Goal: Navigation & Orientation: Find specific page/section

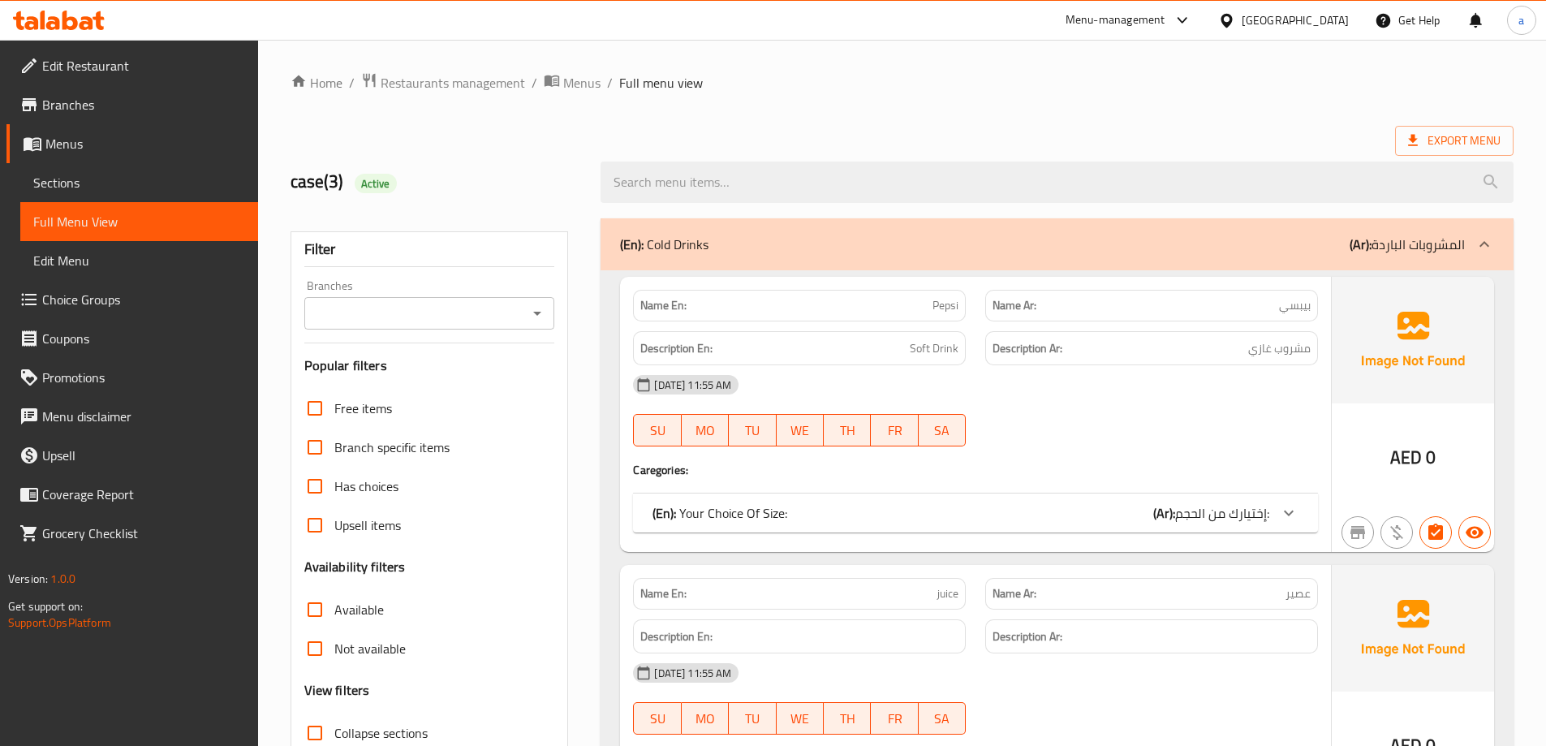
click at [1247, 24] on div "United Arab Emirates" at bounding box center [1294, 20] width 107 height 18
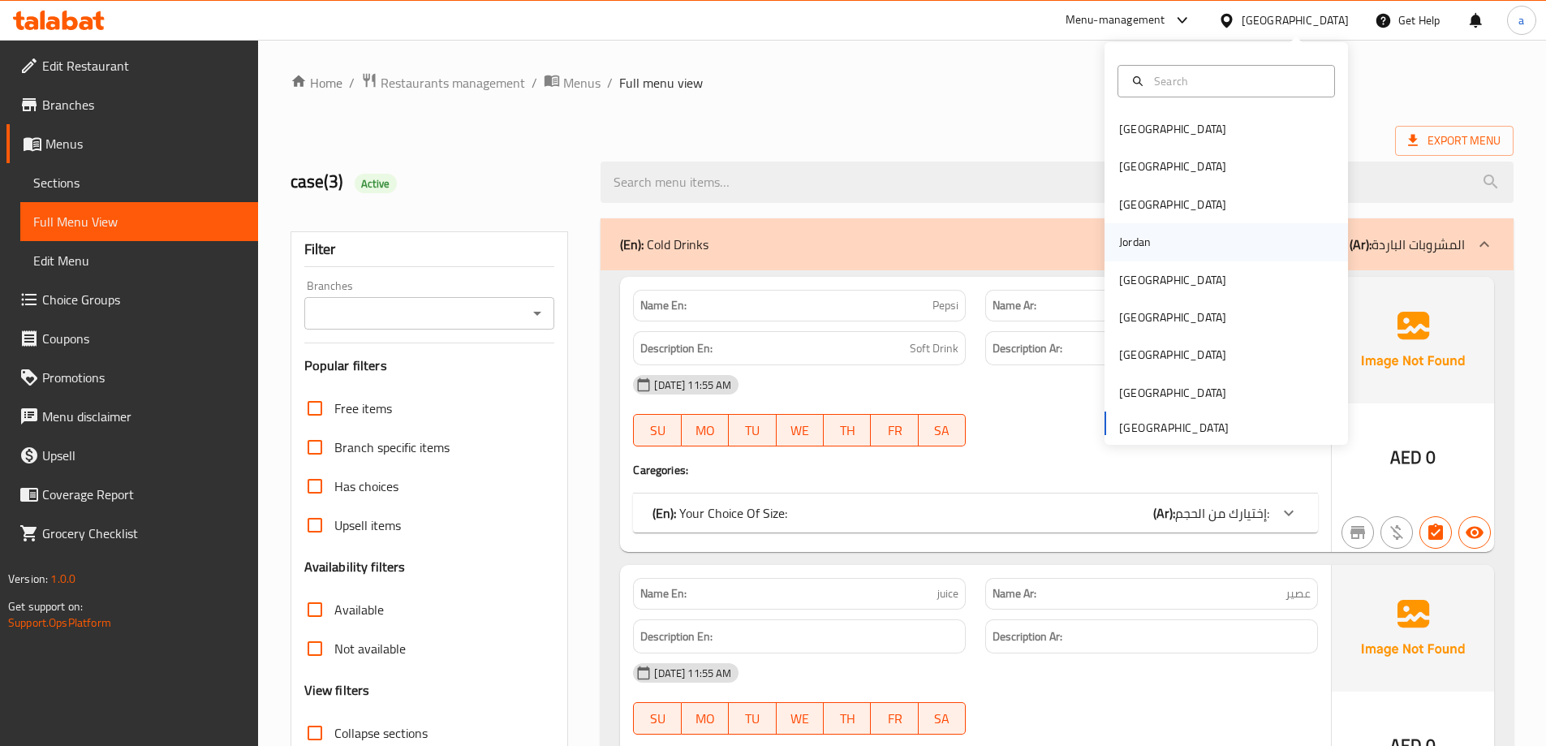
click at [1146, 244] on div "Jordan" at bounding box center [1135, 241] width 58 height 37
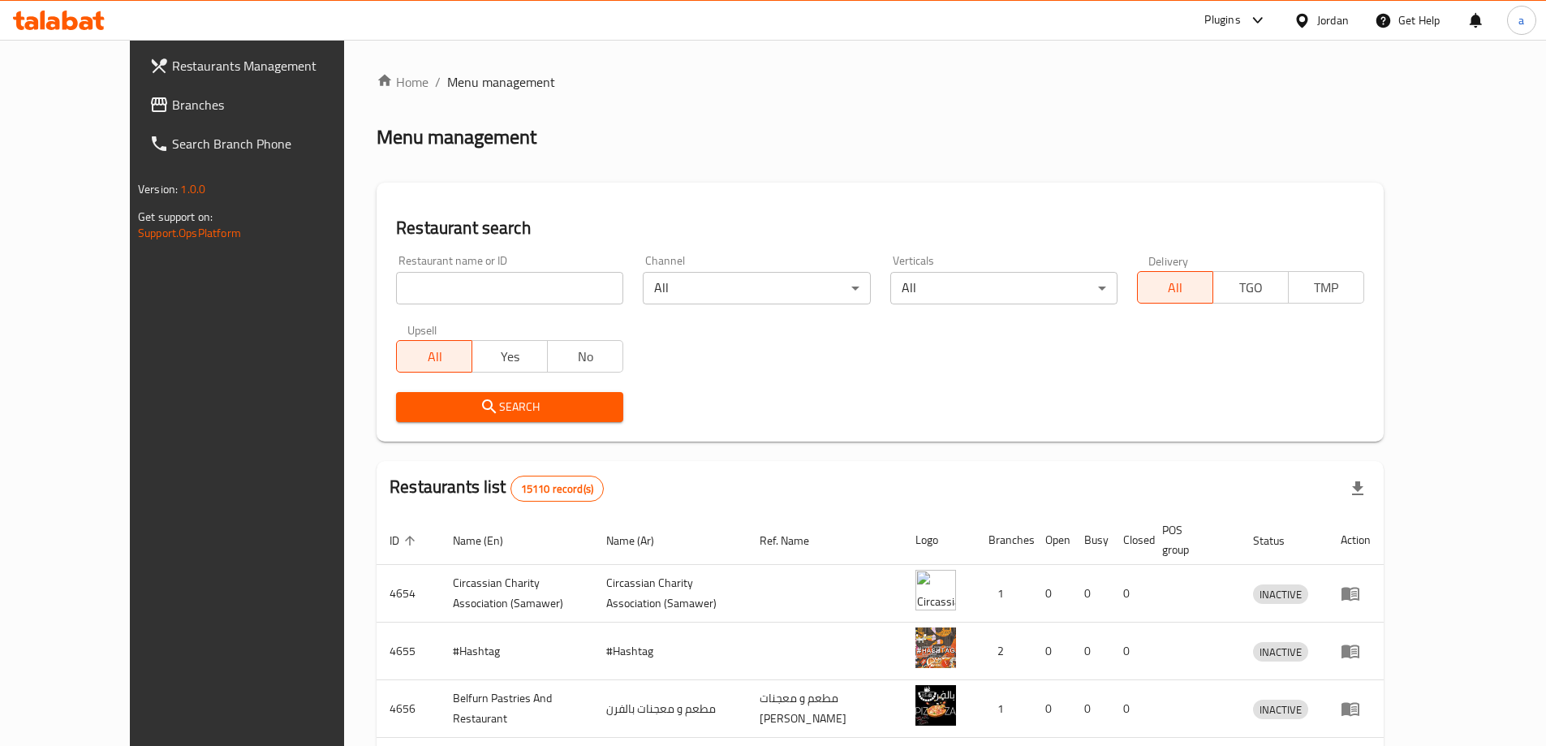
click at [172, 113] on span "Branches" at bounding box center [273, 104] width 203 height 19
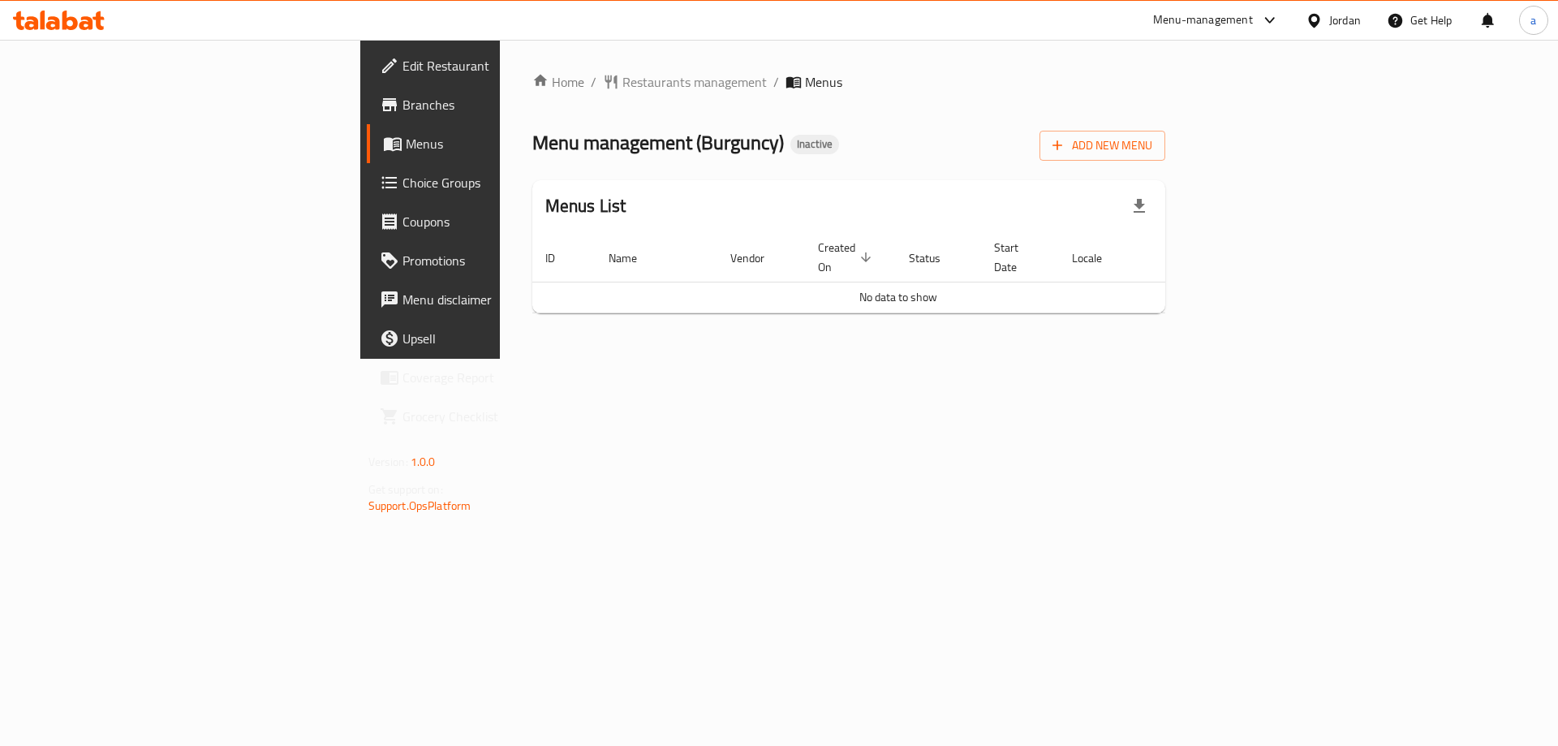
click at [402, 108] on span "Branches" at bounding box center [504, 104] width 205 height 19
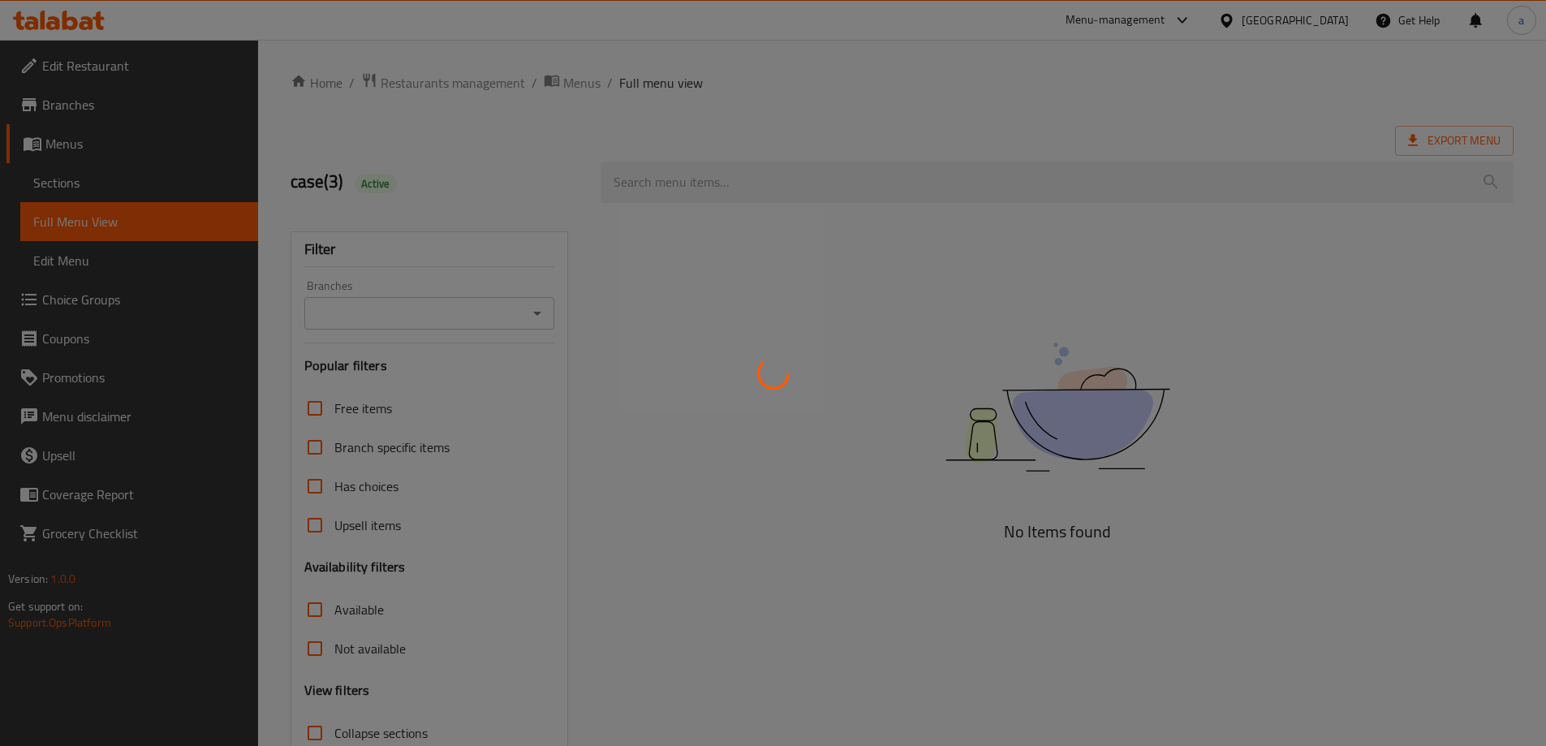
click at [1283, 20] on div at bounding box center [773, 373] width 1546 height 746
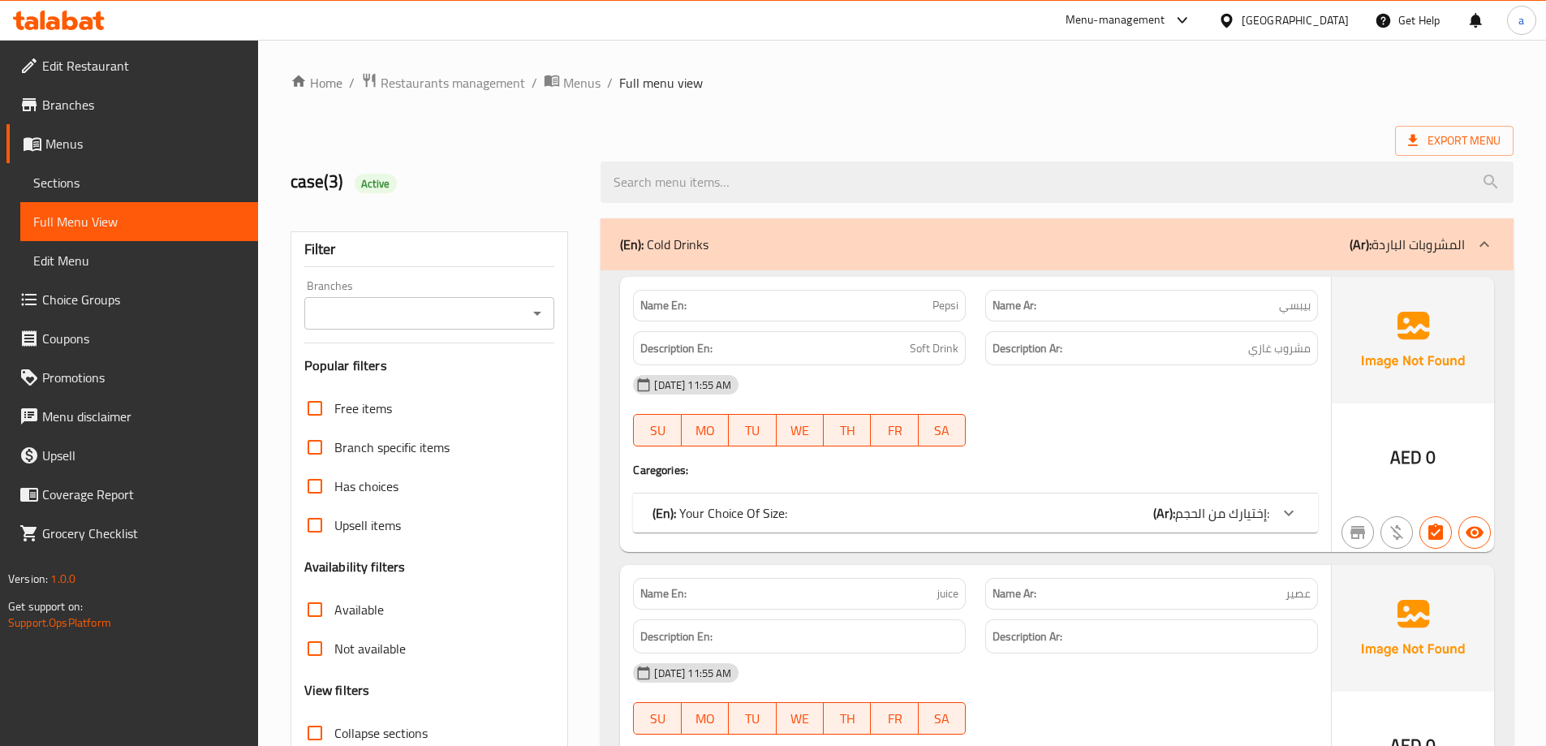
click at [1283, 20] on div "United Arab Emirates" at bounding box center [1294, 20] width 107 height 18
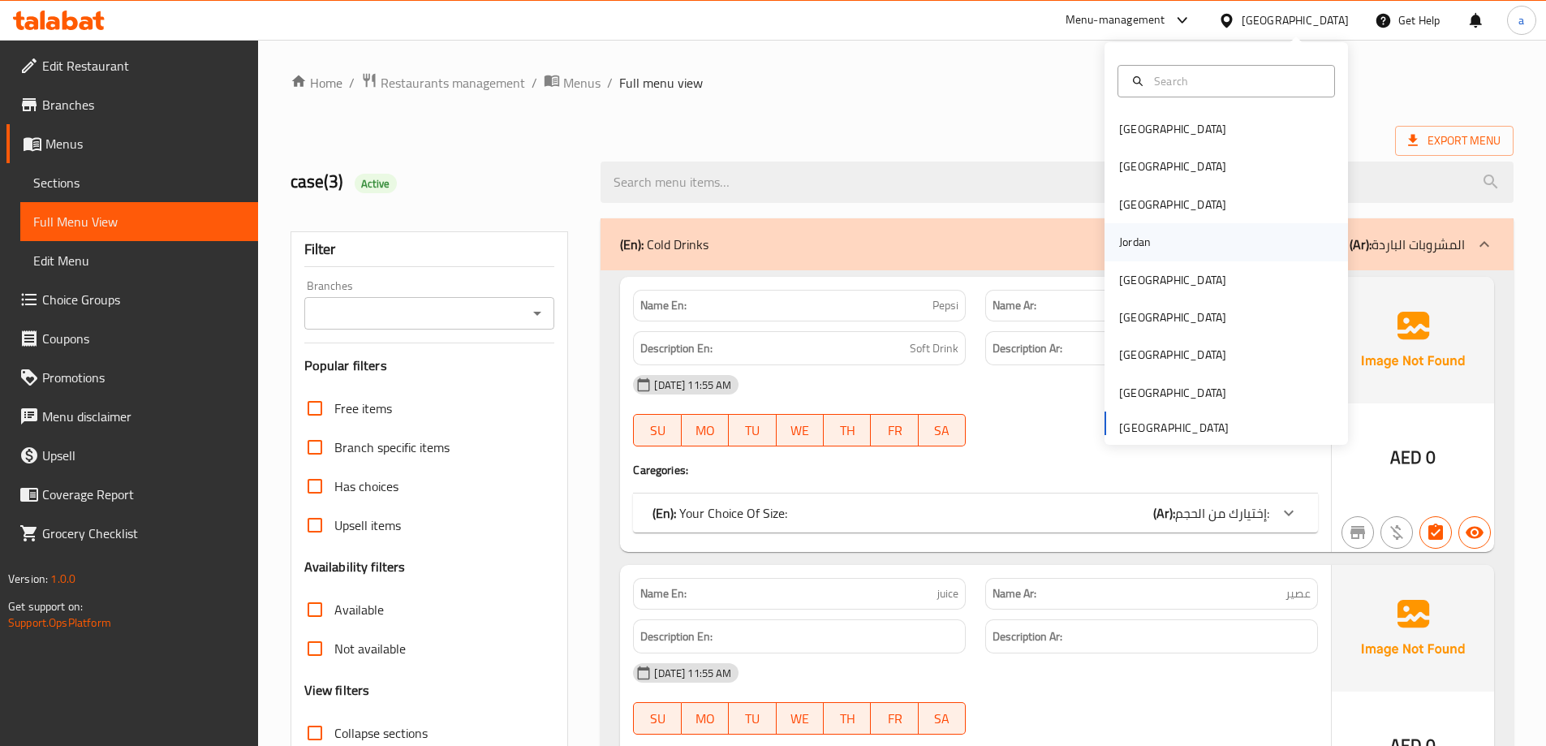
click at [1130, 251] on div "Jordan" at bounding box center [1135, 242] width 32 height 18
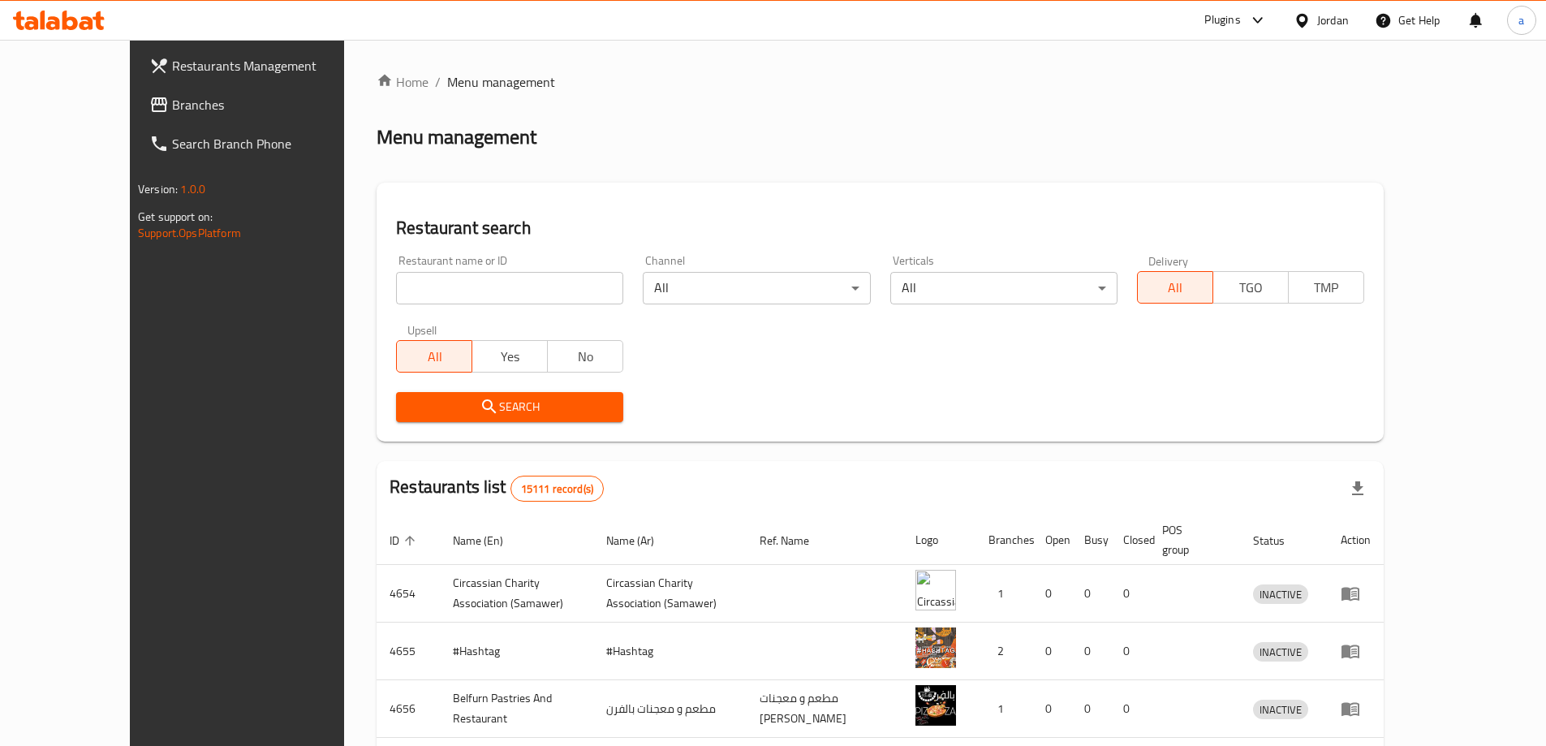
click at [136, 88] on link "Branches" at bounding box center [262, 104] width 252 height 39
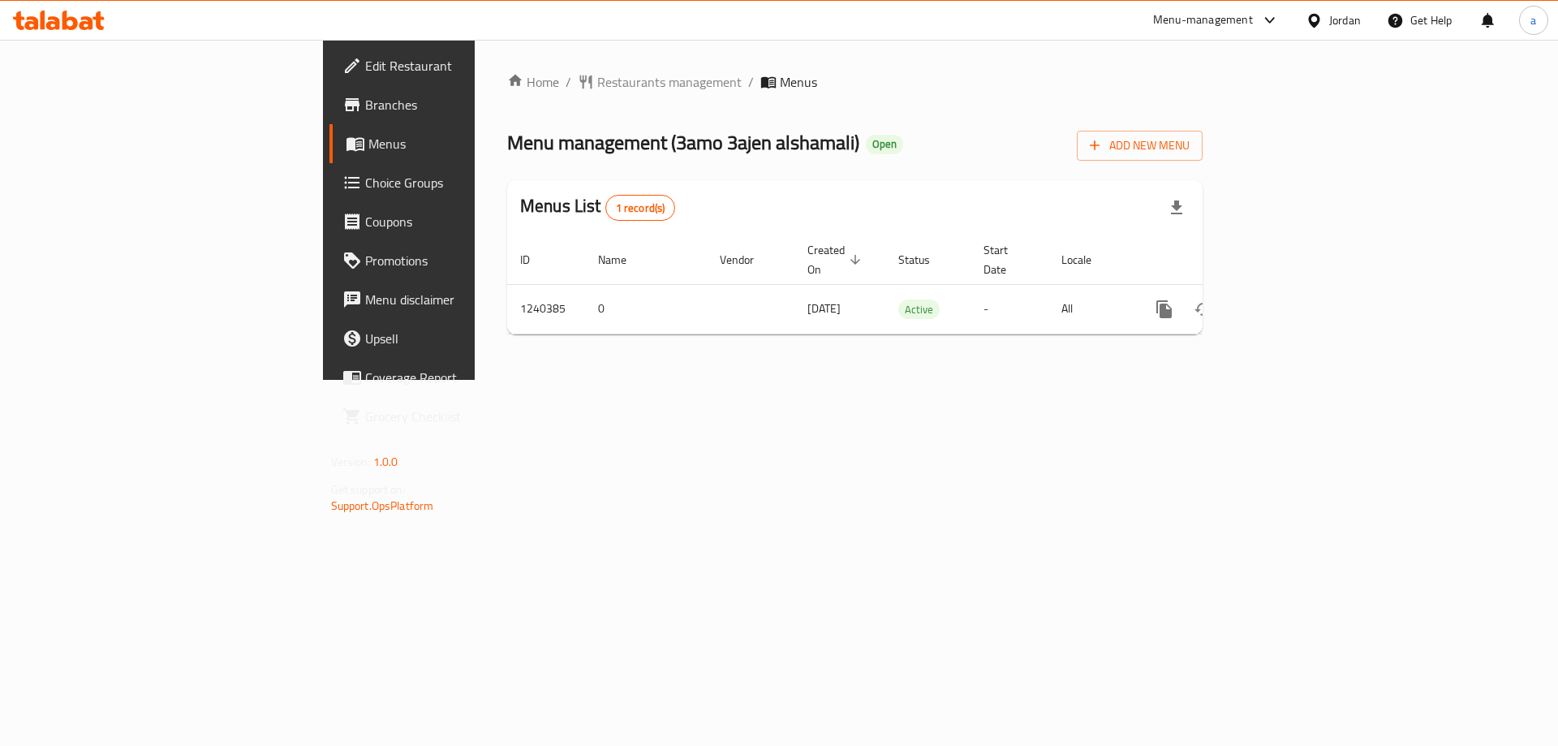
click at [365, 96] on span "Branches" at bounding box center [467, 104] width 205 height 19
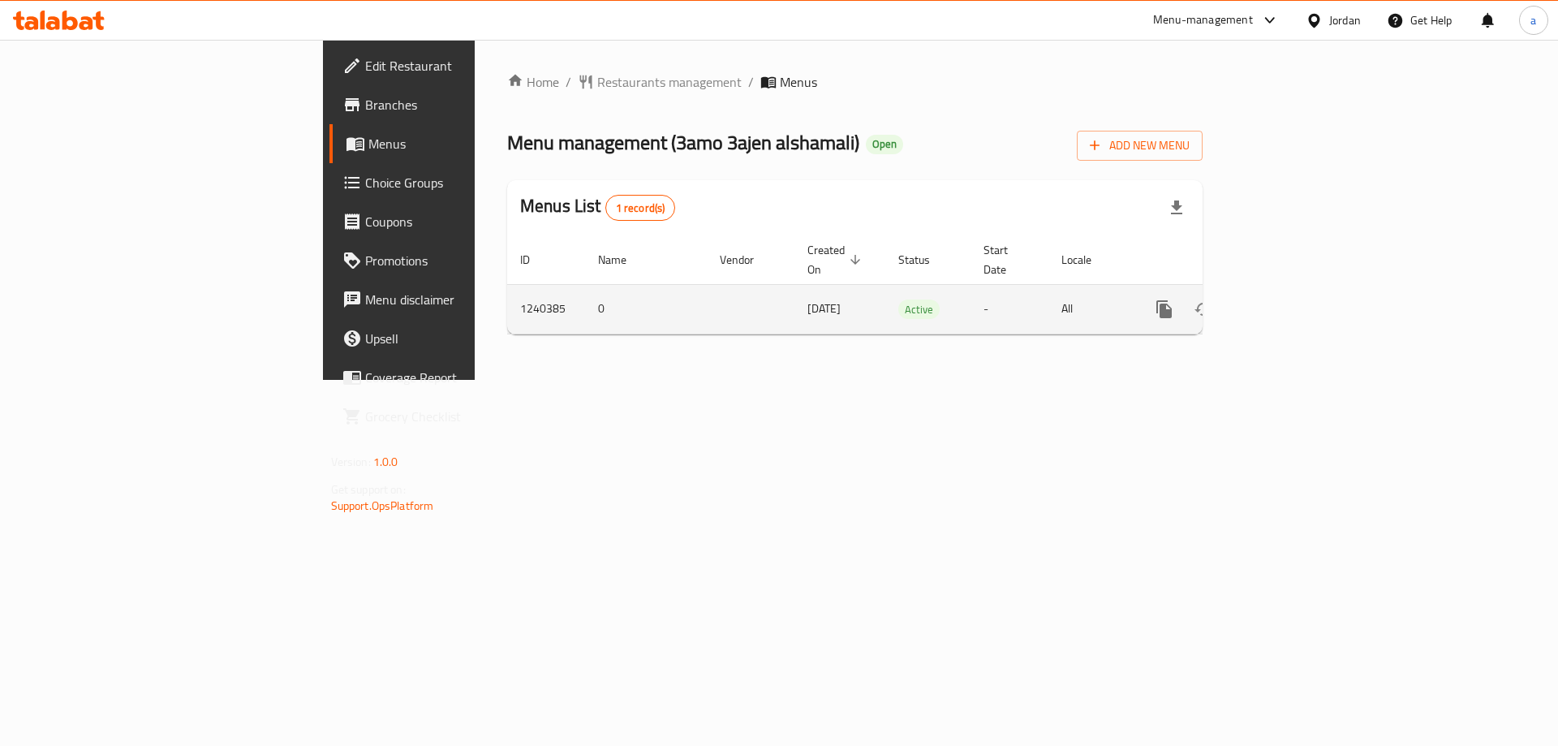
click at [1314, 293] on td "enhanced table" at bounding box center [1223, 308] width 182 height 49
click at [1301, 290] on link "enhanced table" at bounding box center [1281, 309] width 39 height 39
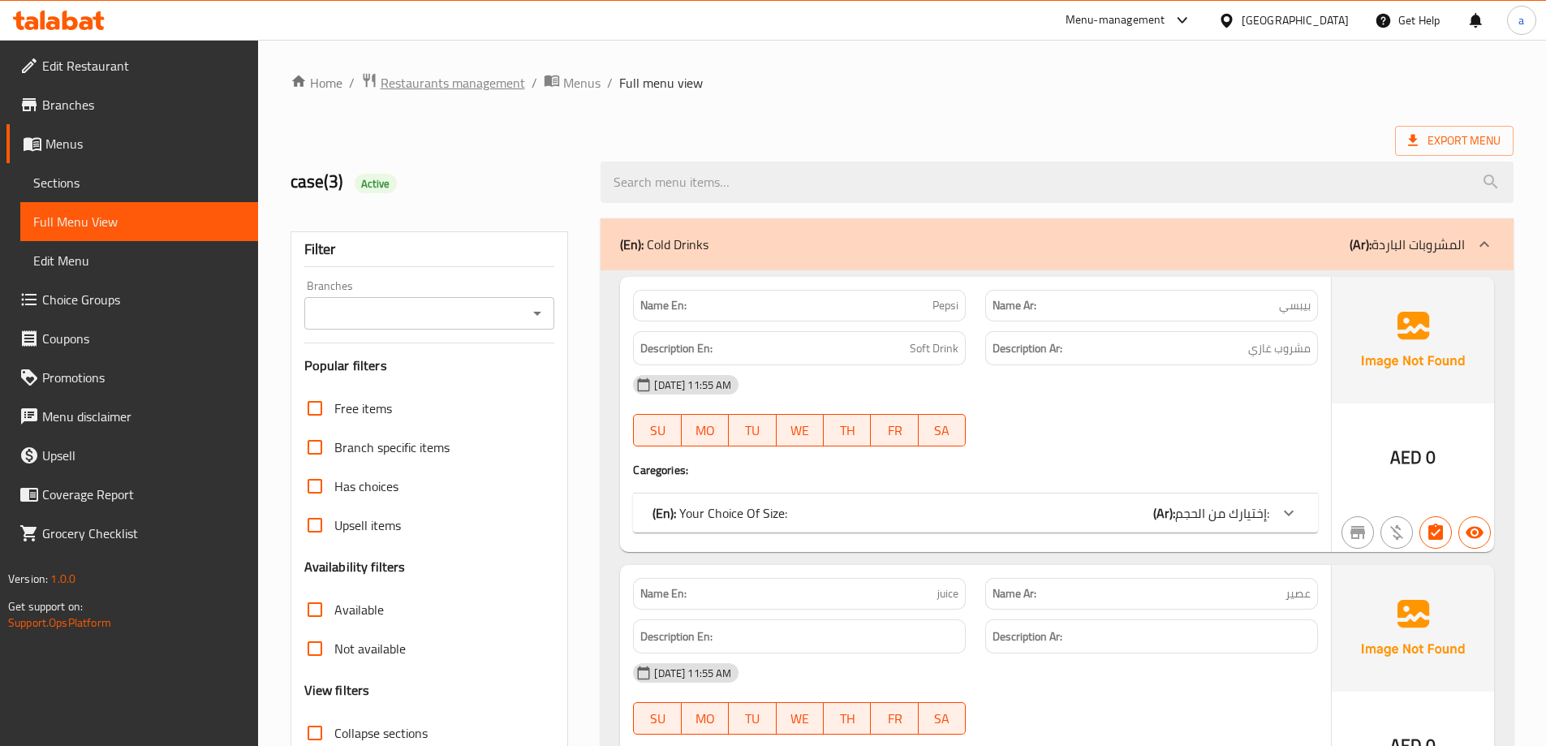
click at [467, 79] on span "Restaurants management" at bounding box center [453, 82] width 144 height 19
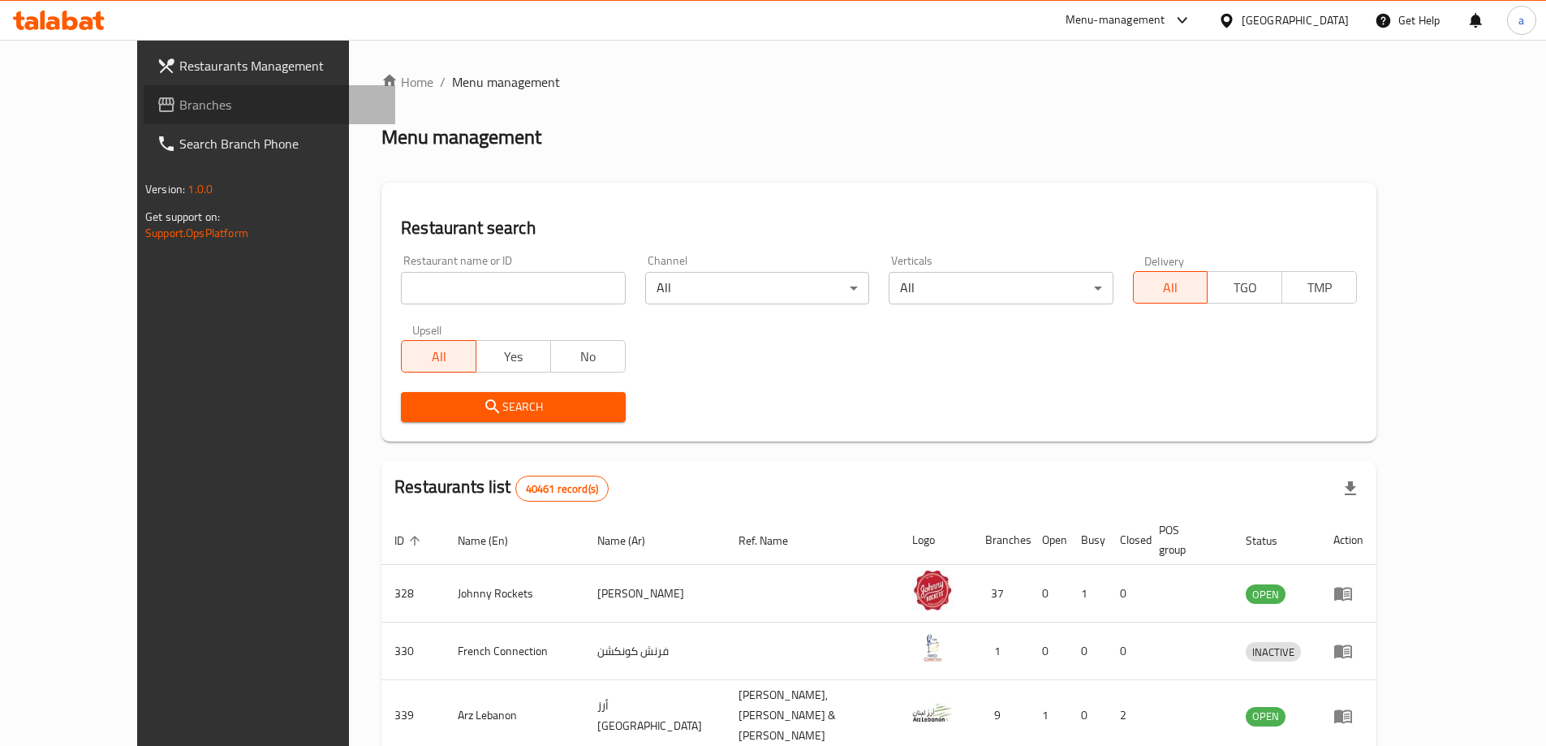
click at [144, 92] on link "Branches" at bounding box center [270, 104] width 252 height 39
